Goal: Information Seeking & Learning: Learn about a topic

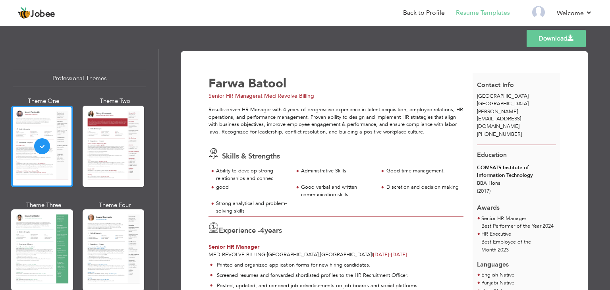
scroll to position [124, 0]
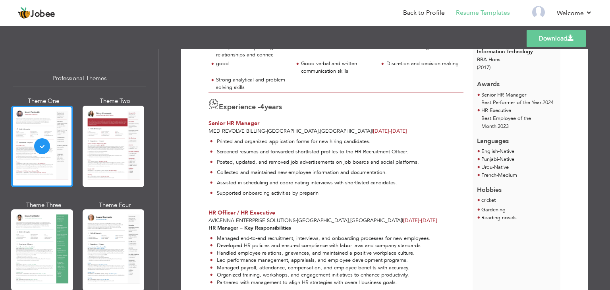
click at [239, 228] on strong "HR Manager – Key Responsibilities" at bounding box center [250, 227] width 83 height 7
drag, startPoint x: 279, startPoint y: 209, endPoint x: 207, endPoint y: 210, distance: 71.9
click at [209, 210] on div "HR Officer / HR Executive" at bounding box center [336, 213] width 255 height 8
copy span "HR Officer / HR Executive"
drag, startPoint x: 294, startPoint y: 219, endPoint x: 208, endPoint y: 217, distance: 86.2
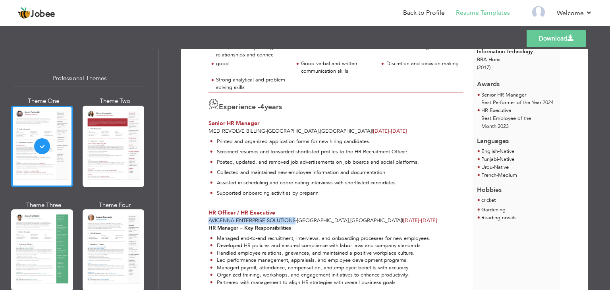
click at [209, 217] on span "Avicenna Enterprise Solutions - [GEOGRAPHIC_DATA] , [GEOGRAPHIC_DATA]" at bounding box center [305, 220] width 193 height 7
copy span "Avicenna Enterprise Solutions"
click at [252, 135] on div "Printed and organized application forms for new hiring candidates. Screened res…" at bounding box center [336, 169] width 264 height 68
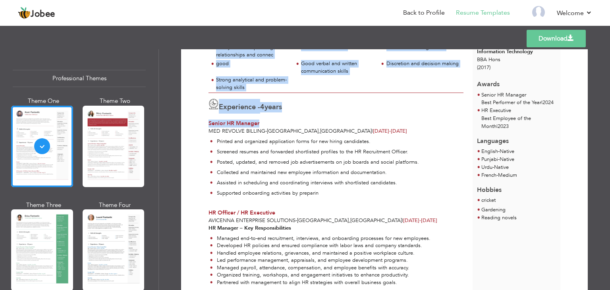
drag, startPoint x: 262, startPoint y: 122, endPoint x: 188, endPoint y: 113, distance: 74.8
click at [188, 113] on div "Download [PERSON_NAME] Senior HR Manager at Med Revolve Billing Skills & Streng…" at bounding box center [384, 213] width 407 height 570
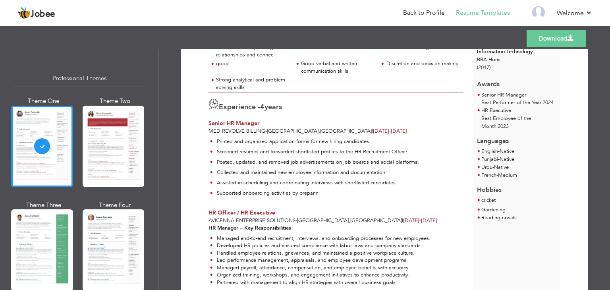
click at [260, 140] on p "Printed and organized application forms for new hiring candidates." at bounding box center [318, 142] width 202 height 8
drag, startPoint x: 237, startPoint y: 118, endPoint x: 205, endPoint y: 123, distance: 32.2
click at [205, 123] on div "Experience - 4 years Senior HR Manager Med Revolve Billing - [GEOGRAPHIC_DATA] …" at bounding box center [336, 114] width 264 height 42
copy span "Senior HR Manager"
click at [205, 123] on div "Experience - 4 years Senior HR Manager Med Revolve Billing - [GEOGRAPHIC_DATA] …" at bounding box center [336, 114] width 264 height 42
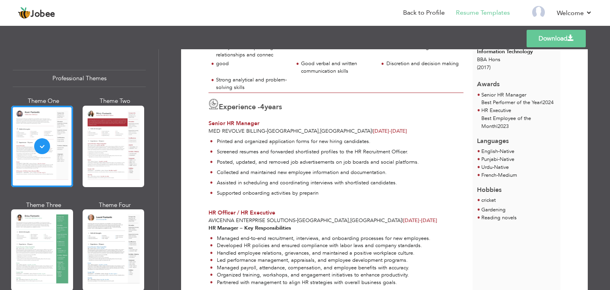
drag, startPoint x: 265, startPoint y: 131, endPoint x: 209, endPoint y: 130, distance: 56.0
click at [209, 130] on span "Med Revolve Billing - [GEOGRAPHIC_DATA] , [GEOGRAPHIC_DATA]" at bounding box center [290, 130] width 163 height 7
drag, startPoint x: 256, startPoint y: 122, endPoint x: 203, endPoint y: 122, distance: 53.2
click at [204, 122] on div "Experience - 4 years Senior HR Manager Med Revolve Billing - [GEOGRAPHIC_DATA] …" at bounding box center [336, 114] width 264 height 42
copy span "Senior HR Manager"
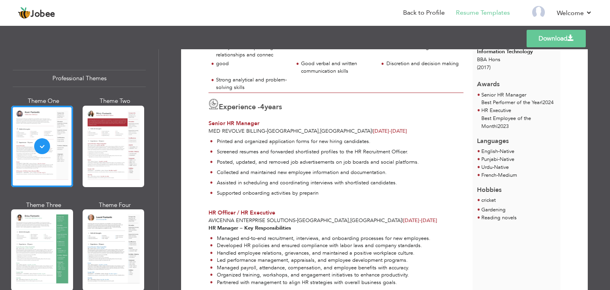
click at [265, 130] on span "-" at bounding box center [266, 130] width 2 height 7
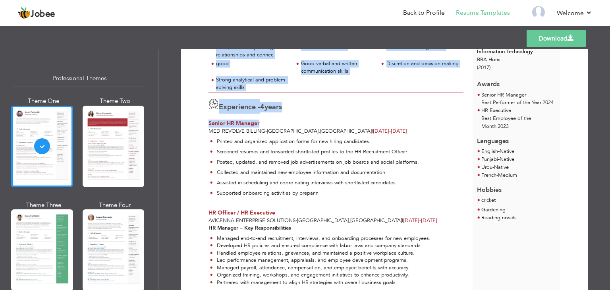
drag, startPoint x: 256, startPoint y: 121, endPoint x: 195, endPoint y: 118, distance: 60.4
click at [195, 118] on div "Download [PERSON_NAME] Senior HR Manager at Med Revolve Billing Skills & Streng…" at bounding box center [384, 213] width 379 height 550
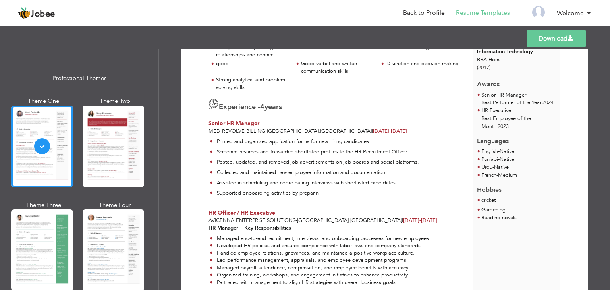
click at [239, 130] on span "Med Revolve Billing" at bounding box center [237, 130] width 57 height 7
drag, startPoint x: 257, startPoint y: 123, endPoint x: 205, endPoint y: 122, distance: 52.0
click at [205, 122] on div "Experience - 4 years Senior HR Manager Med Revolve Billing - [GEOGRAPHIC_DATA] …" at bounding box center [336, 114] width 264 height 42
copy span "Senior HR Manager"
